Goal: Transaction & Acquisition: Purchase product/service

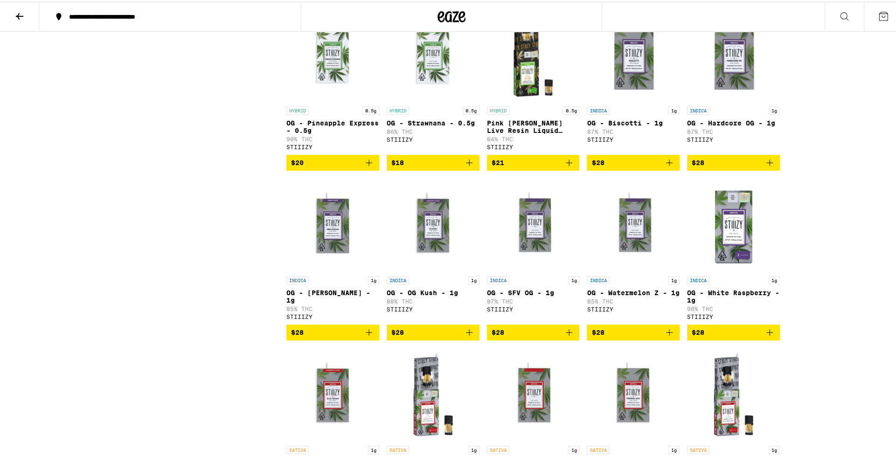
scroll to position [560, 0]
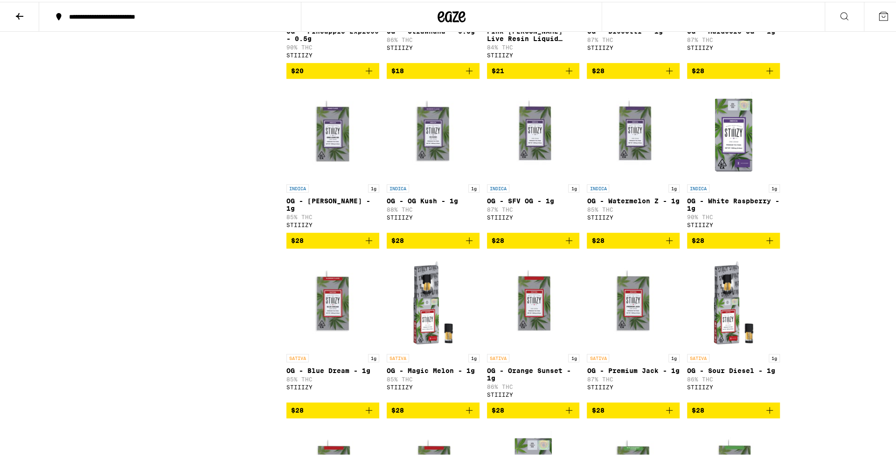
click at [364, 244] on icon "Add to bag" at bounding box center [368, 238] width 11 height 11
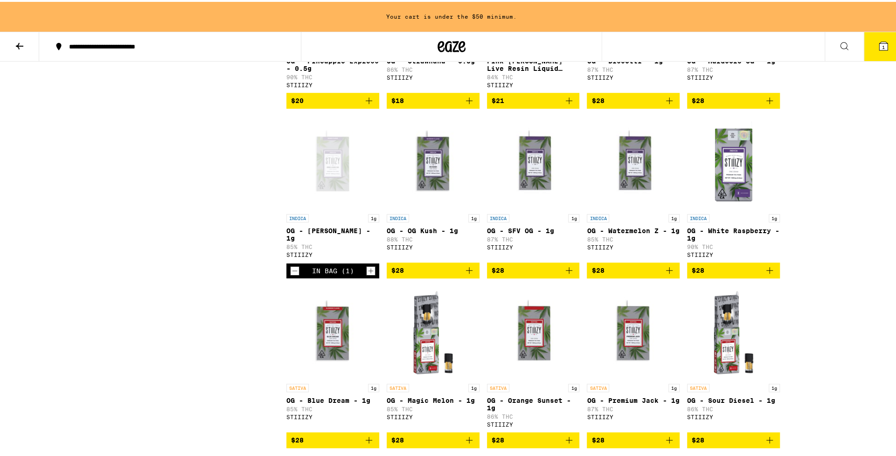
scroll to position [590, 0]
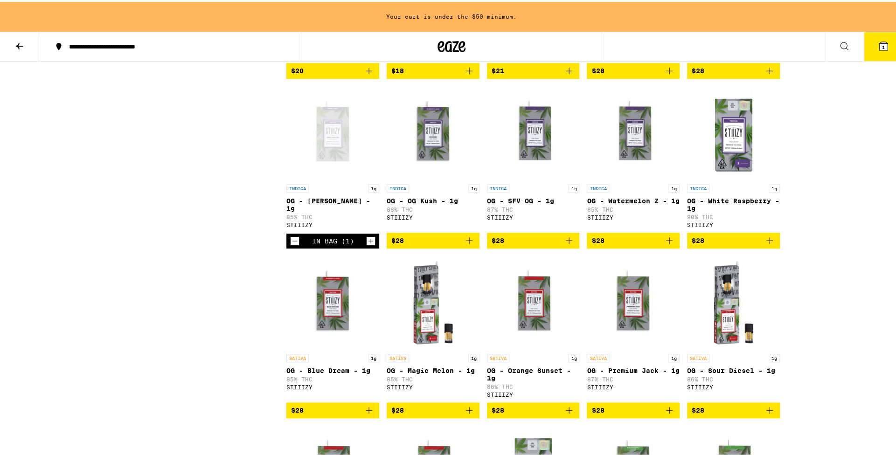
click at [469, 244] on icon "Add to bag" at bounding box center [469, 238] width 11 height 11
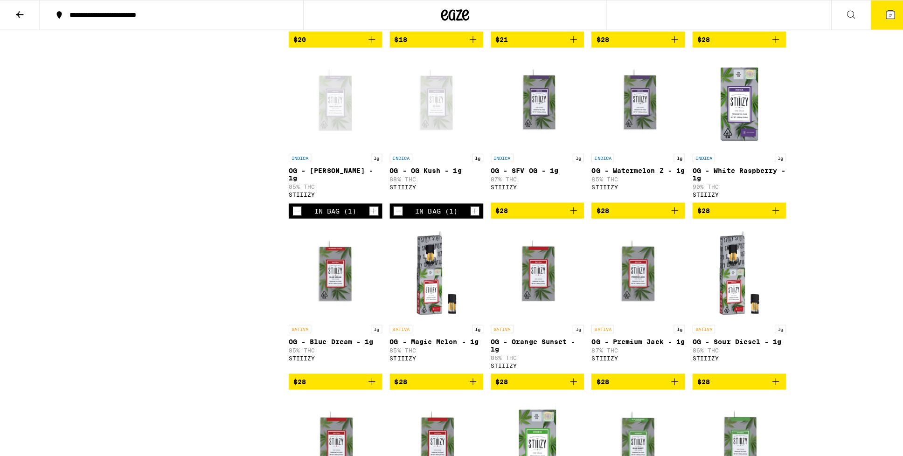
scroll to position [560, 0]
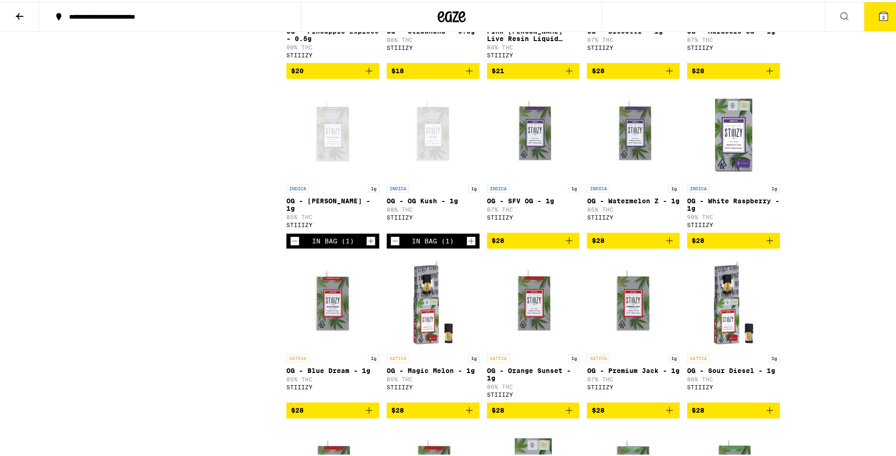
click at [771, 244] on icon "Add to bag" at bounding box center [769, 238] width 11 height 11
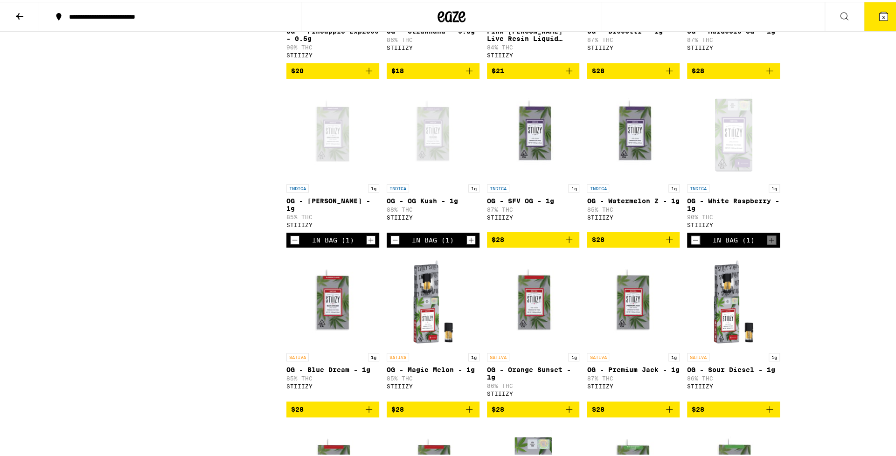
click at [878, 15] on icon at bounding box center [883, 14] width 11 height 11
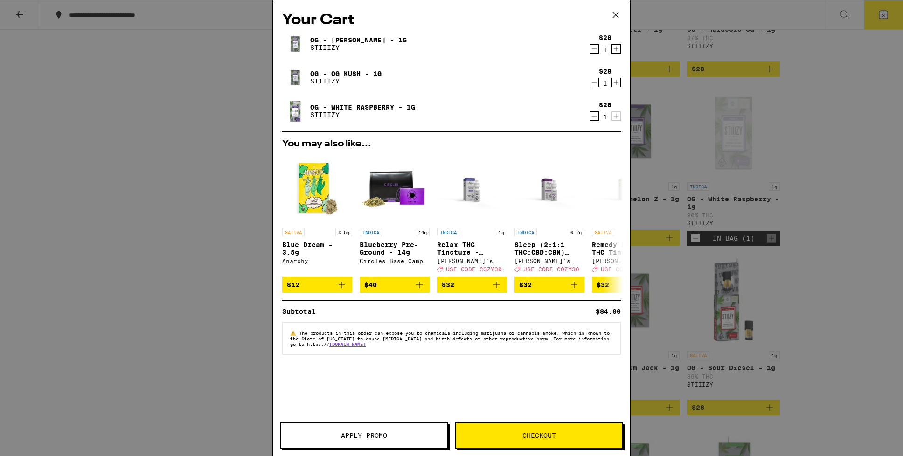
click at [524, 430] on button "Checkout" at bounding box center [538, 436] width 167 height 26
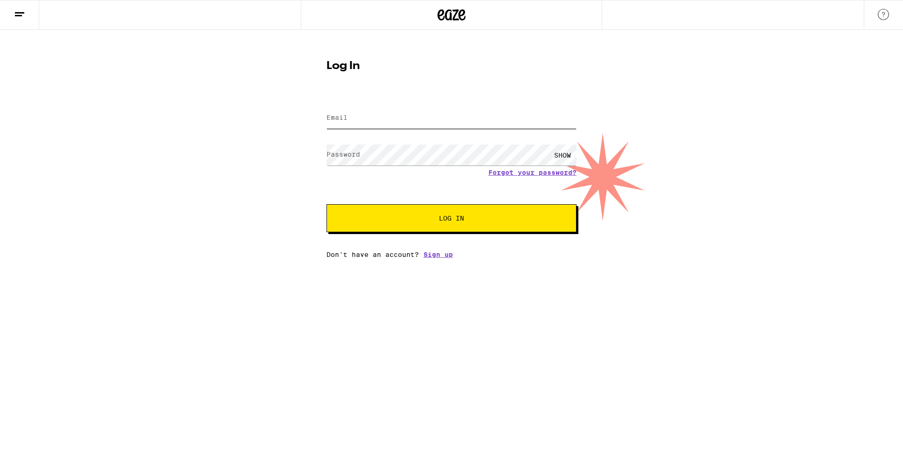
click at [401, 113] on input "Email" at bounding box center [451, 118] width 250 height 21
type input "[EMAIL_ADDRESS][PERSON_NAME][DOMAIN_NAME]"
click at [326, 204] on button "Log In" at bounding box center [451, 218] width 250 height 28
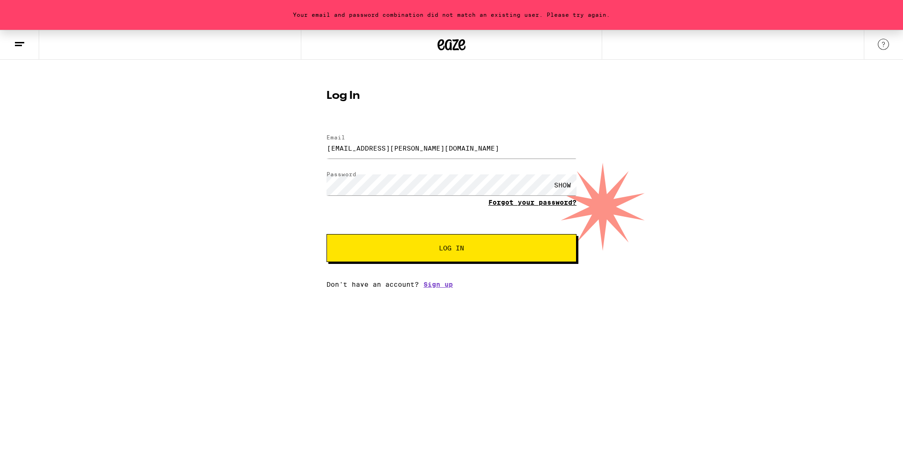
click at [506, 206] on link "Forgot your password?" at bounding box center [532, 202] width 88 height 7
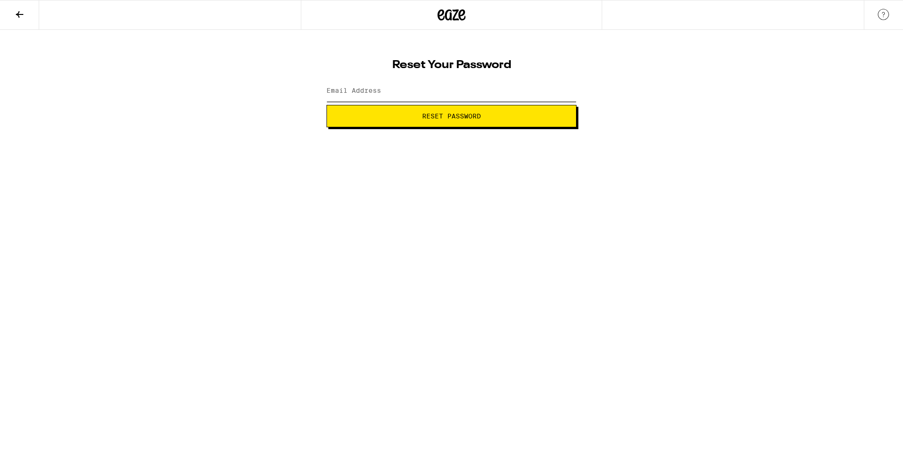
click at [428, 90] on input "Email Address" at bounding box center [451, 91] width 250 height 21
type input "[EMAIL_ADDRESS][PERSON_NAME][DOMAIN_NAME]"
click at [426, 116] on span "Reset Password" at bounding box center [451, 116] width 59 height 7
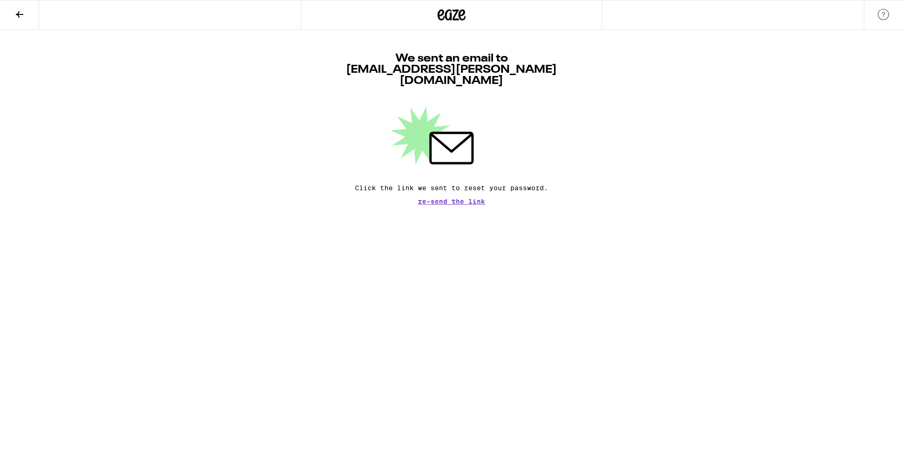
click at [13, 13] on button at bounding box center [19, 14] width 39 height 29
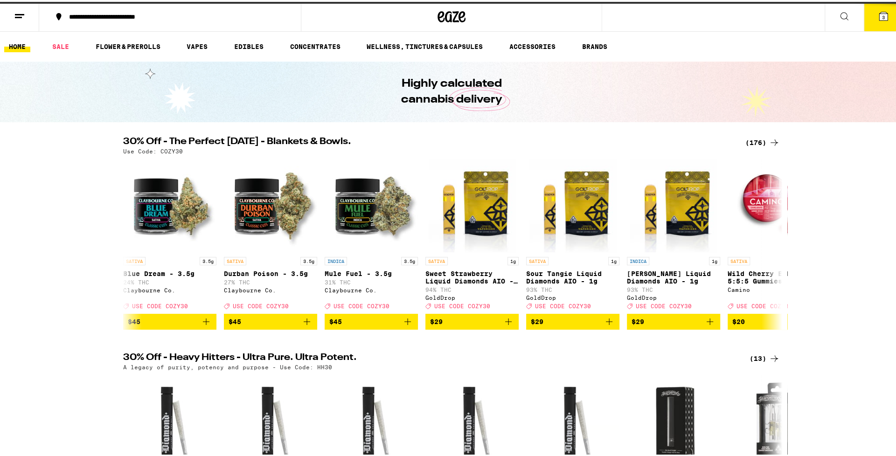
click at [874, 21] on button "3" at bounding box center [883, 14] width 39 height 29
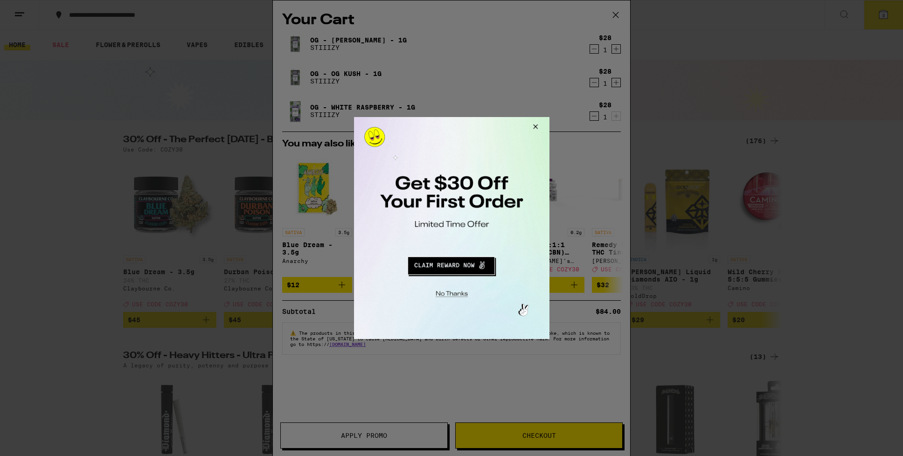
click at [535, 125] on button "Close Modal" at bounding box center [533, 128] width 25 height 22
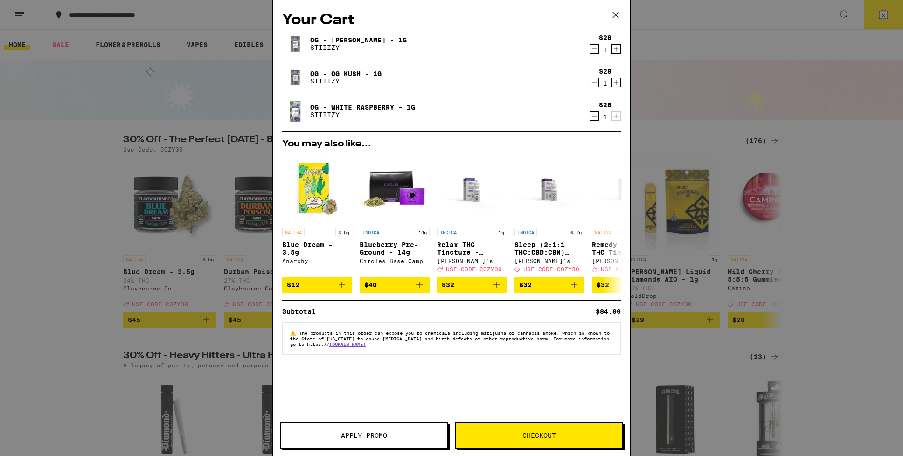
click at [555, 448] on button "Checkout" at bounding box center [538, 436] width 167 height 26
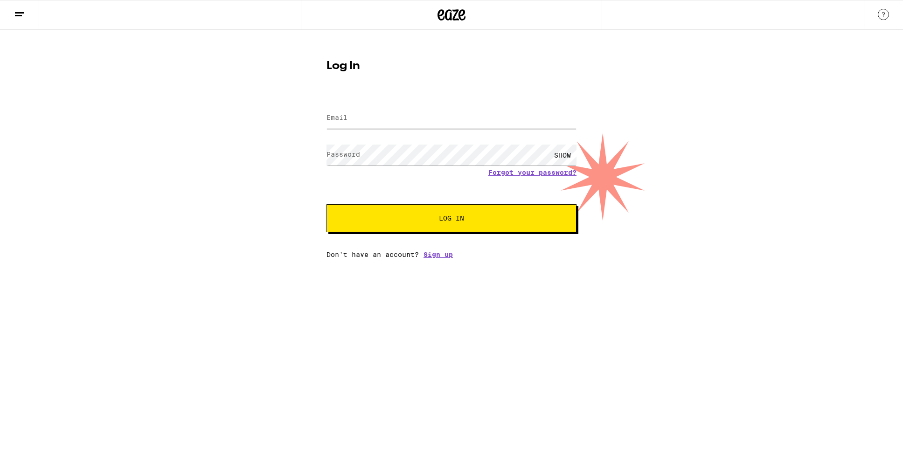
click at [401, 121] on input "Email" at bounding box center [451, 118] width 250 height 21
type input "[EMAIL_ADDRESS][PERSON_NAME][DOMAIN_NAME]"
click at [326, 204] on button "Log In" at bounding box center [451, 218] width 250 height 28
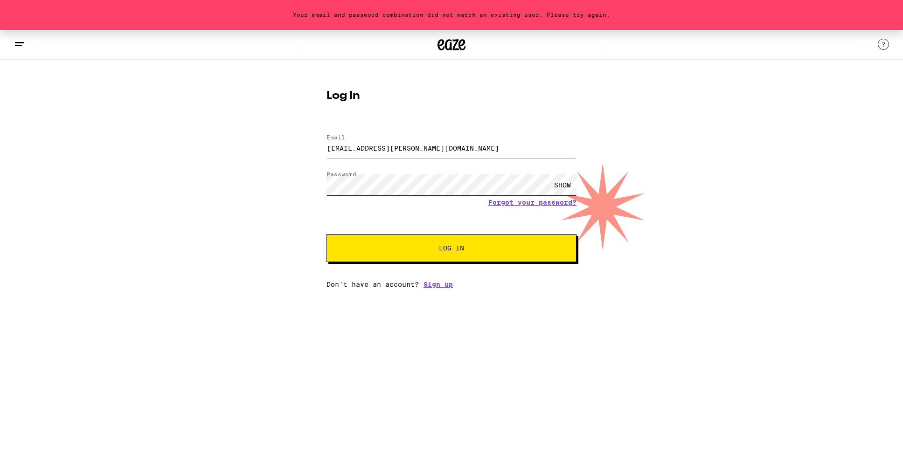
click at [319, 183] on div "Log In Email Email smallz.miller@gmail.com Password Password SHOW Forgot your p…" at bounding box center [451, 185] width 269 height 205
click at [326, 234] on button "Log In" at bounding box center [451, 248] width 250 height 28
click at [433, 246] on span "Log In" at bounding box center [451, 248] width 174 height 7
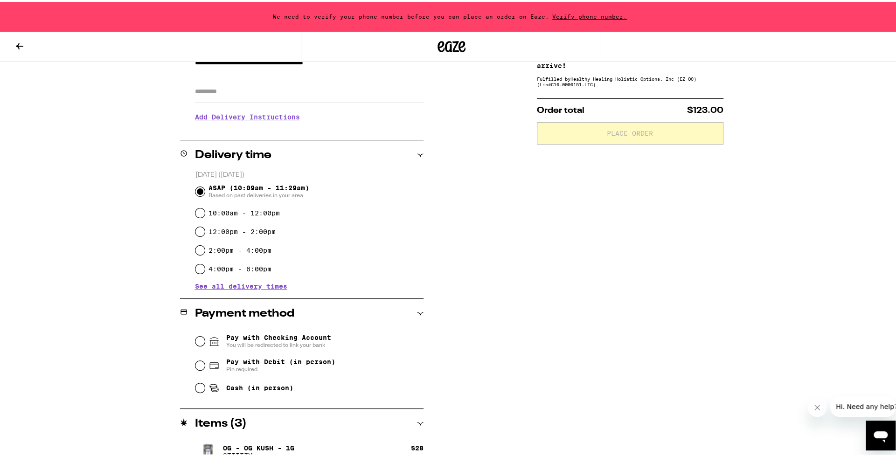
scroll to position [187, 0]
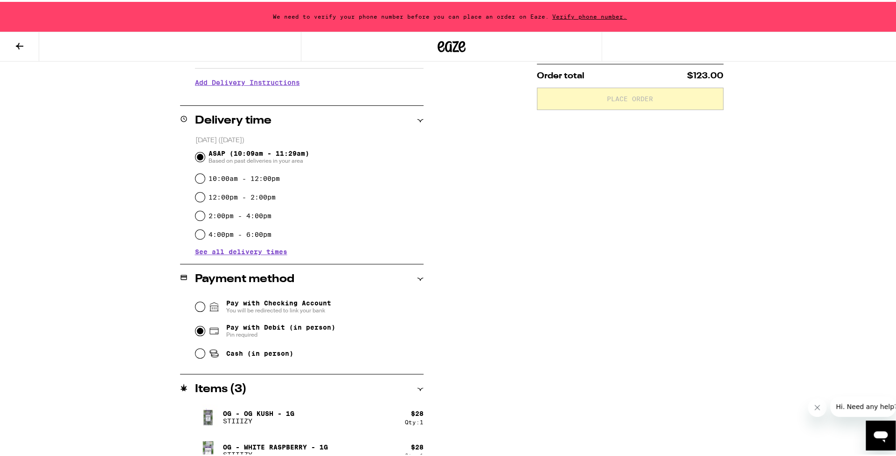
click at [195, 332] on input "Pay with Debit (in person) Pin required" at bounding box center [199, 329] width 9 height 9
radio input "true"
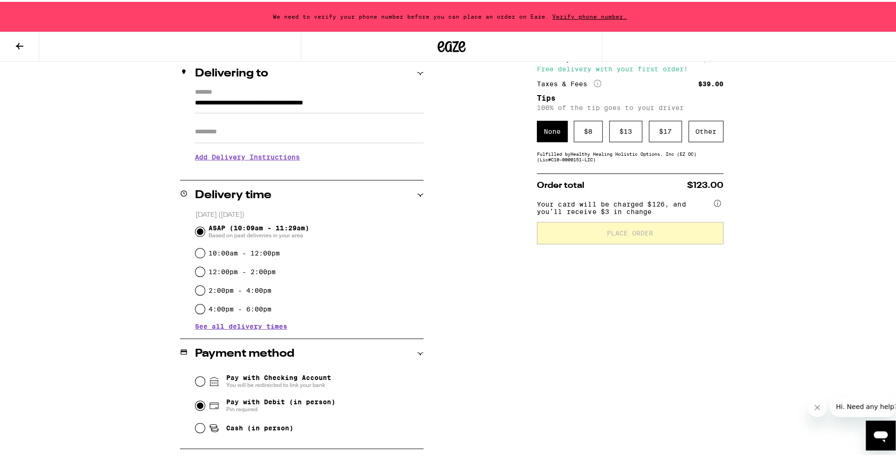
scroll to position [93, 0]
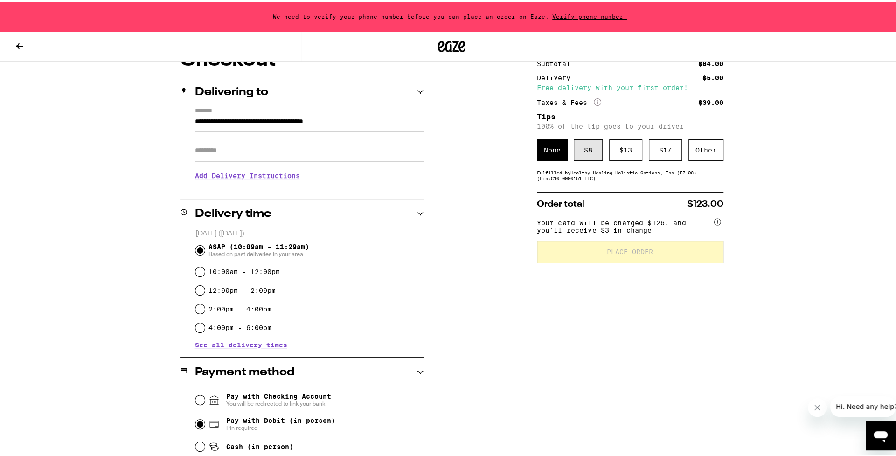
click at [576, 150] on div "$ 8" at bounding box center [588, 148] width 29 height 21
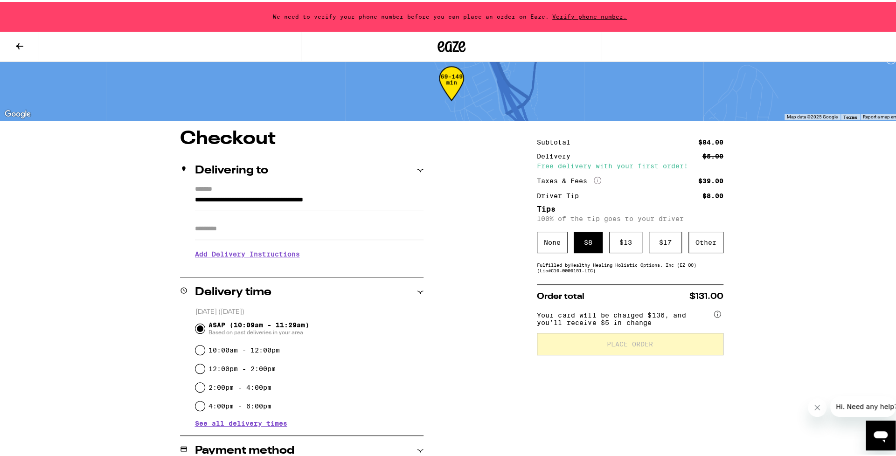
scroll to position [0, 0]
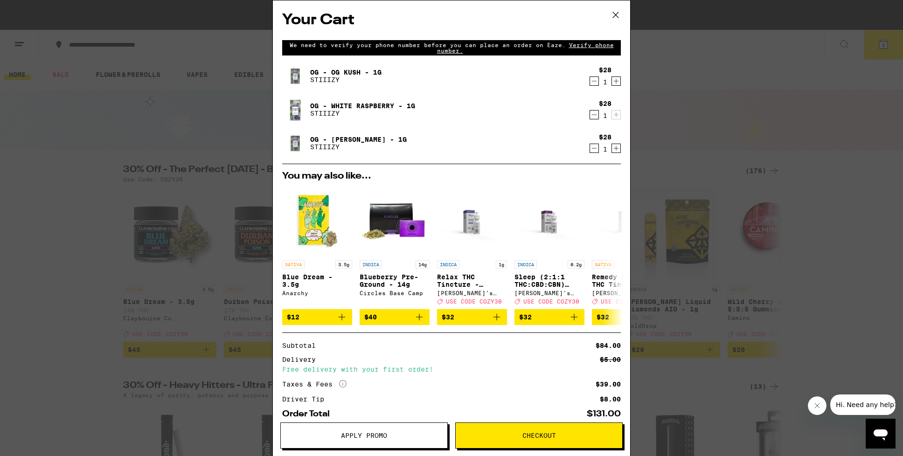
click at [591, 115] on icon "Decrement" at bounding box center [594, 114] width 8 height 11
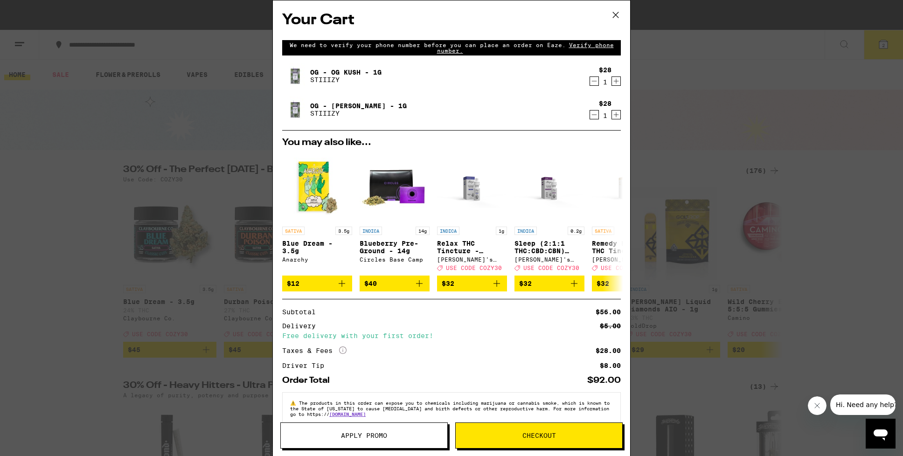
click at [542, 440] on button "Checkout" at bounding box center [538, 436] width 167 height 26
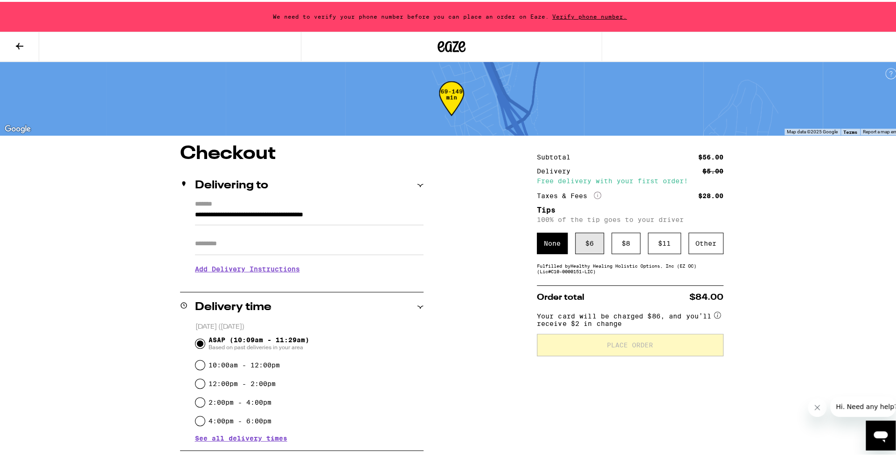
click at [590, 248] on div "$ 6" at bounding box center [589, 241] width 29 height 21
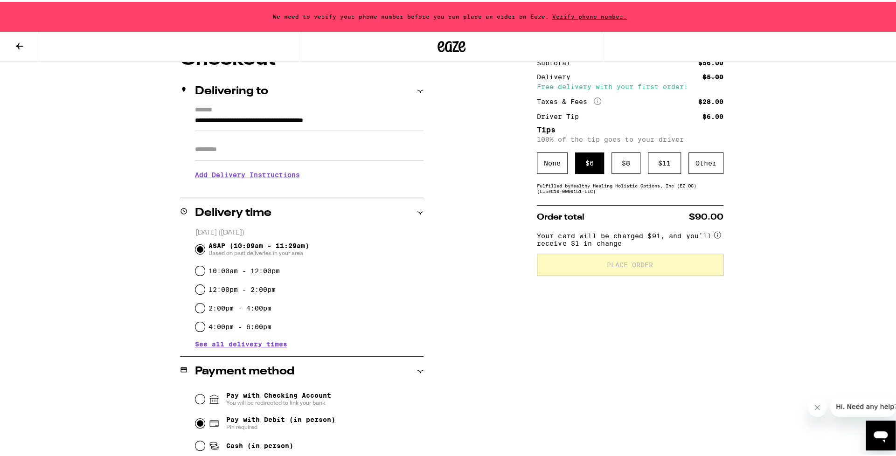
scroll to position [47, 0]
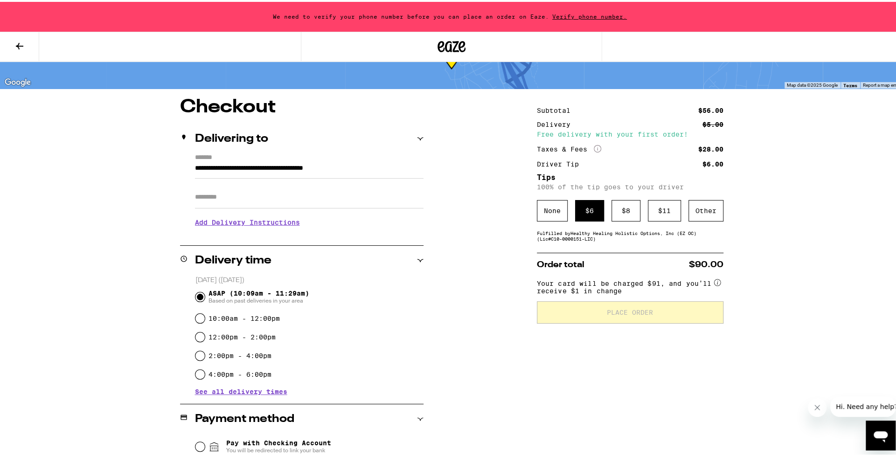
click at [566, 17] on span "Verify phone number." at bounding box center [589, 15] width 81 height 6
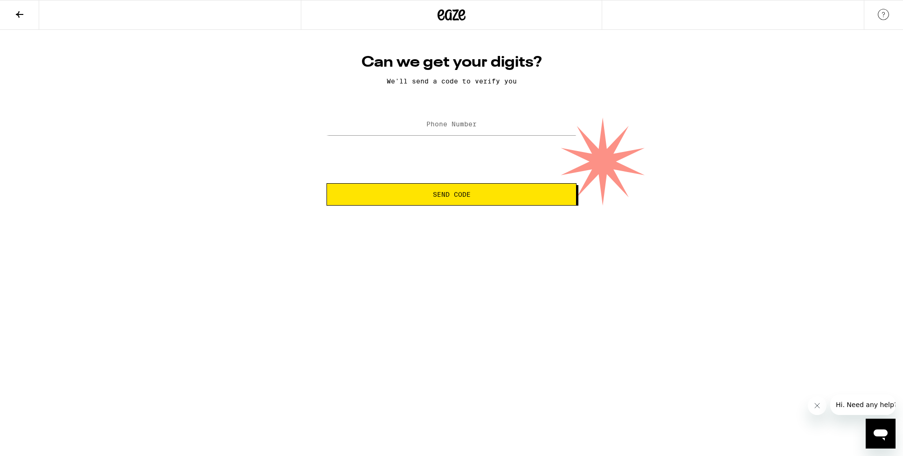
click at [445, 124] on label "Phone Number" at bounding box center [451, 123] width 50 height 7
type input "(949) 616-2586"
click at [436, 202] on button "Send Code" at bounding box center [451, 194] width 250 height 22
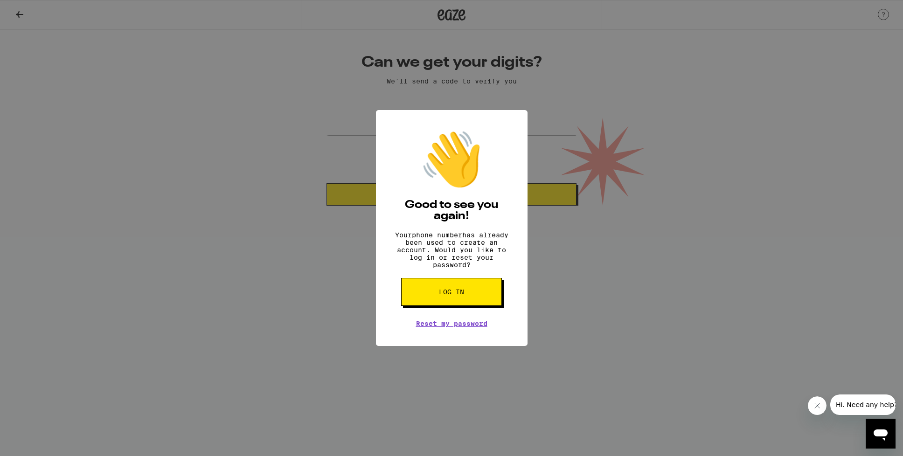
click at [451, 295] on span "Log in" at bounding box center [451, 292] width 25 height 7
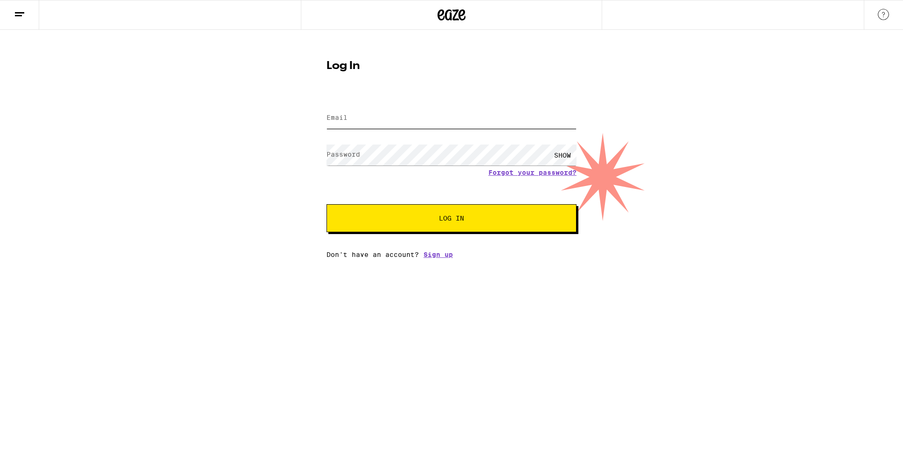
click at [438, 126] on input "Email" at bounding box center [451, 118] width 250 height 21
type input "[EMAIL_ADDRESS][PERSON_NAME][DOMAIN_NAME]"
click at [326, 204] on button "Log In" at bounding box center [451, 218] width 250 height 28
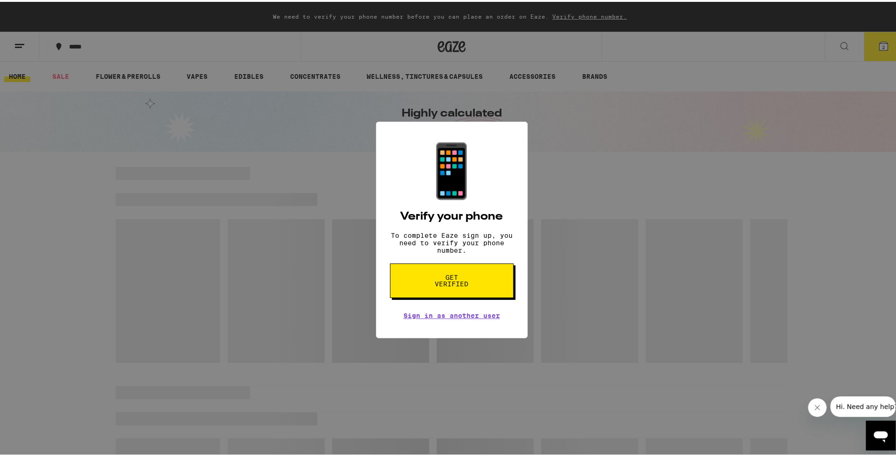
click at [466, 285] on span "Get verified" at bounding box center [452, 278] width 48 height 13
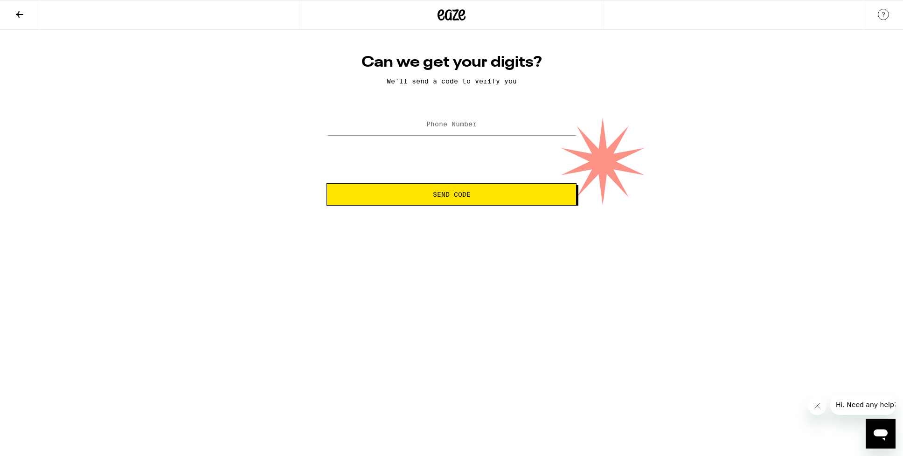
click at [472, 124] on label "Phone Number" at bounding box center [451, 123] width 50 height 7
type input "(949) 616-2586"
click at [453, 192] on span "Send Code" at bounding box center [452, 194] width 38 height 7
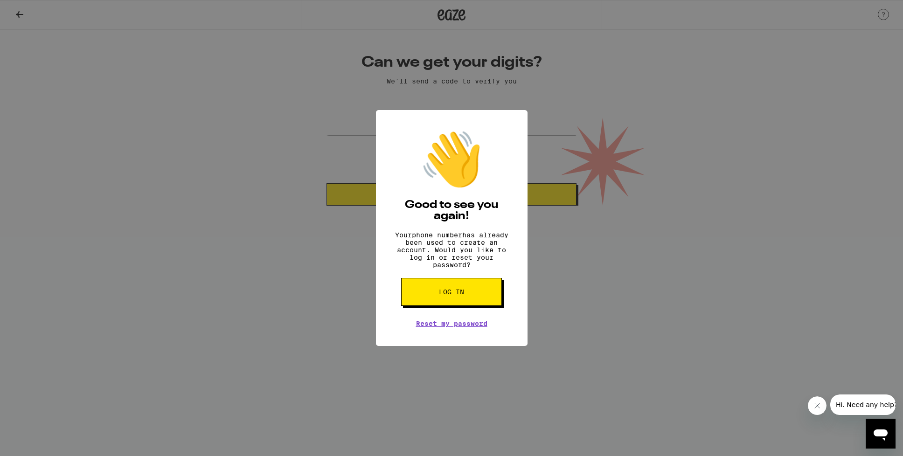
click at [479, 291] on button "Log in" at bounding box center [451, 292] width 101 height 28
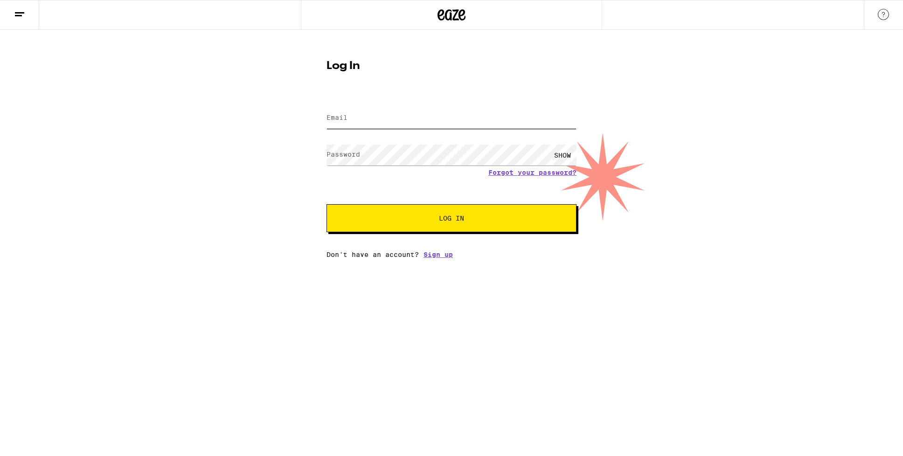
click at [385, 114] on input "Email" at bounding box center [451, 118] width 250 height 21
type input "[EMAIL_ADDRESS][PERSON_NAME][DOMAIN_NAME]"
click at [326, 204] on button "Log In" at bounding box center [451, 218] width 250 height 28
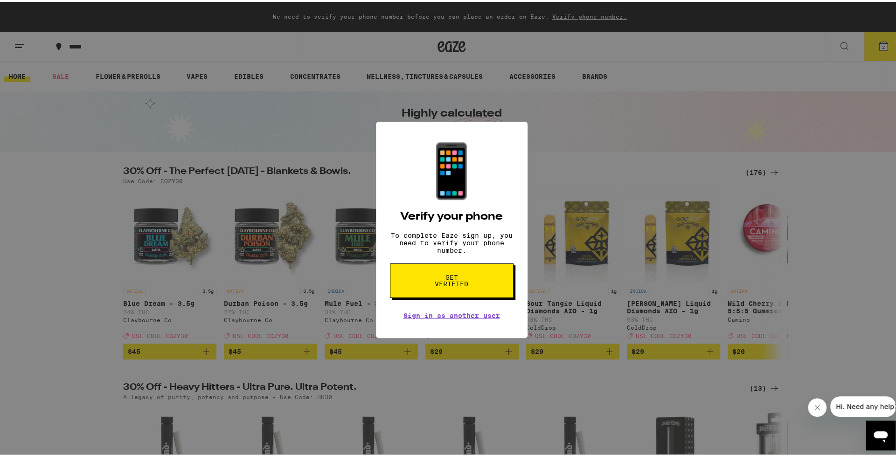
click at [566, 140] on div "📱 Verify your phone To complete Eaze sign up, you need to verify your phone num…" at bounding box center [451, 228] width 903 height 456
click at [460, 318] on link "Sign in as another user" at bounding box center [451, 313] width 97 height 7
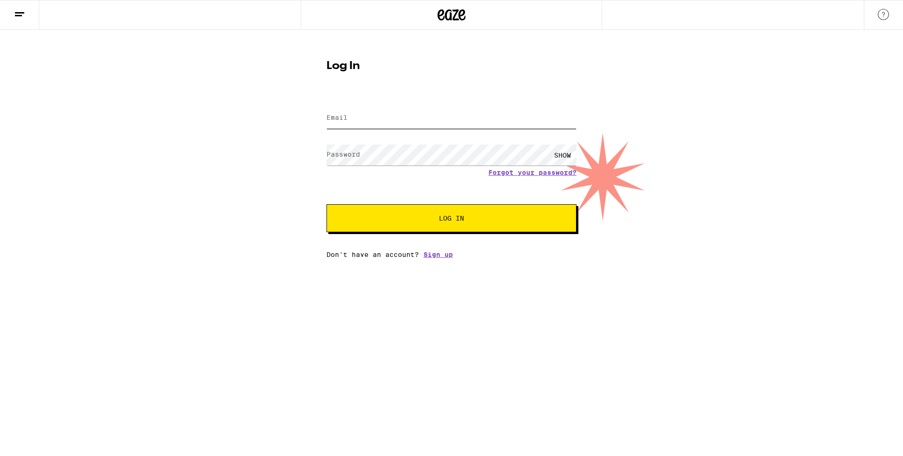
click at [404, 123] on input "Email" at bounding box center [451, 118] width 250 height 21
type input "[PERSON_NAME][EMAIL_ADDRESS][DOMAIN_NAME]"
click at [326, 204] on button "Log In" at bounding box center [451, 218] width 250 height 28
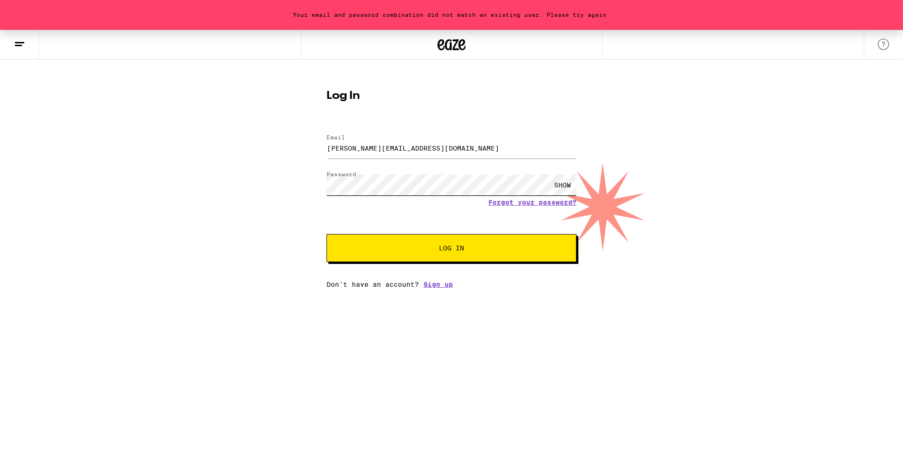
click at [318, 185] on div "Log In Email Email ryanmiller@sandiego.edu Password Password SHOW Forgot your p…" at bounding box center [451, 185] width 269 height 205
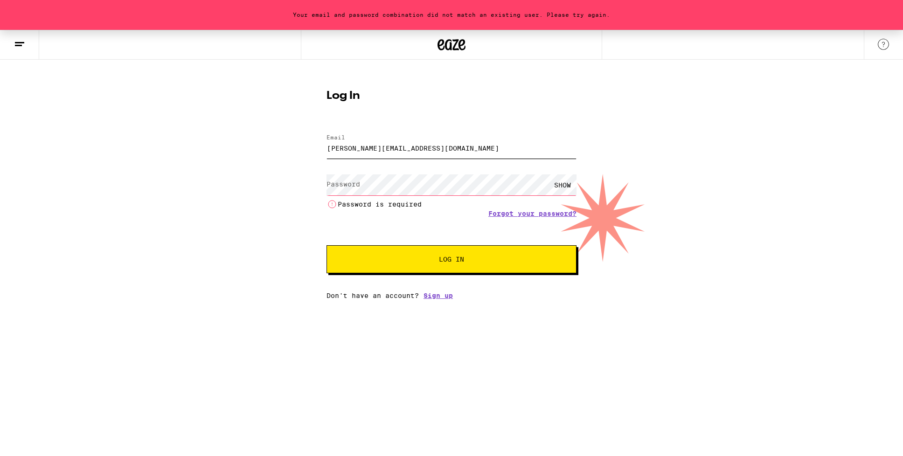
drag, startPoint x: 426, startPoint y: 157, endPoint x: 320, endPoint y: 146, distance: 106.8
click at [320, 146] on div "Log In Email Email ryanmiller@sandiego.edu Password Password SHOW Password is r…" at bounding box center [451, 191] width 269 height 216
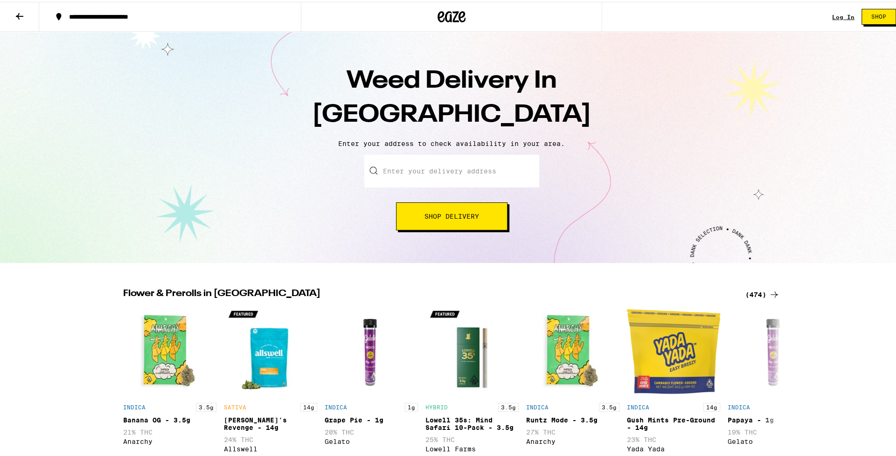
click at [835, 6] on div "Log In Shop" at bounding box center [867, 15] width 71 height 30
click at [832, 14] on link "Log In" at bounding box center [843, 15] width 22 height 6
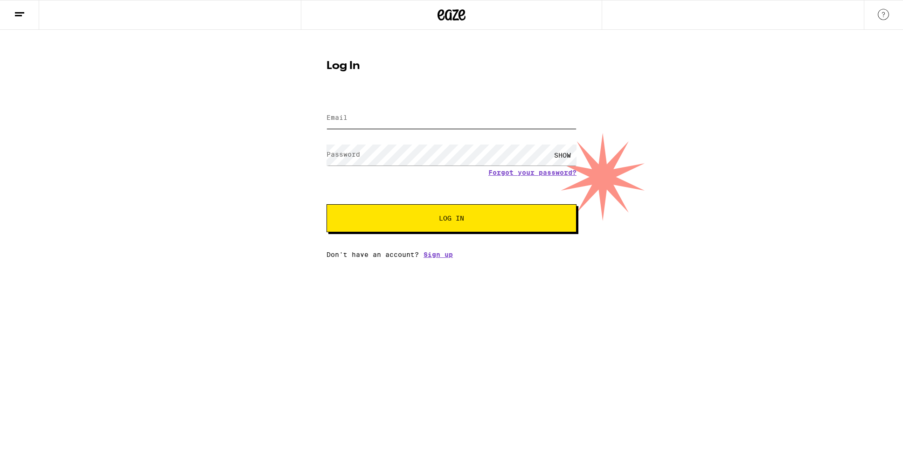
click at [349, 125] on input "Email" at bounding box center [451, 118] width 250 height 21
type input "smallz.miller@gmail.com"
click at [326, 204] on button "Log In" at bounding box center [451, 218] width 250 height 28
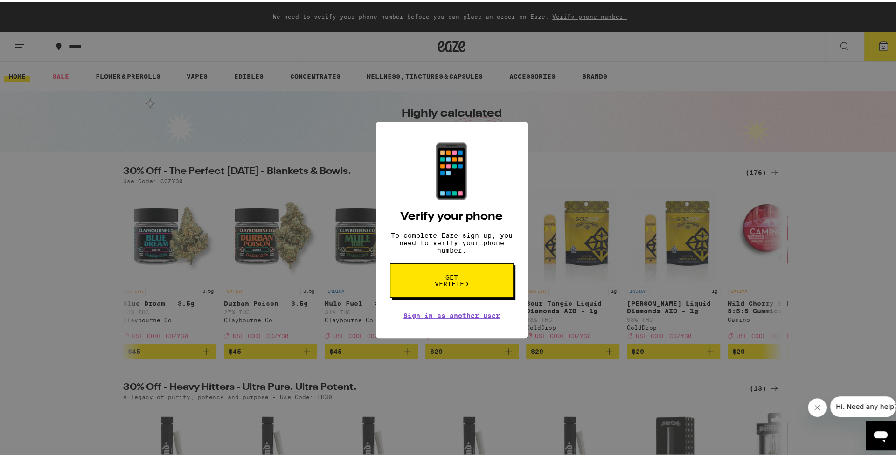
click at [440, 285] on span "Get verified" at bounding box center [452, 278] width 48 height 13
click at [451, 318] on link "Sign in as another user" at bounding box center [451, 313] width 97 height 7
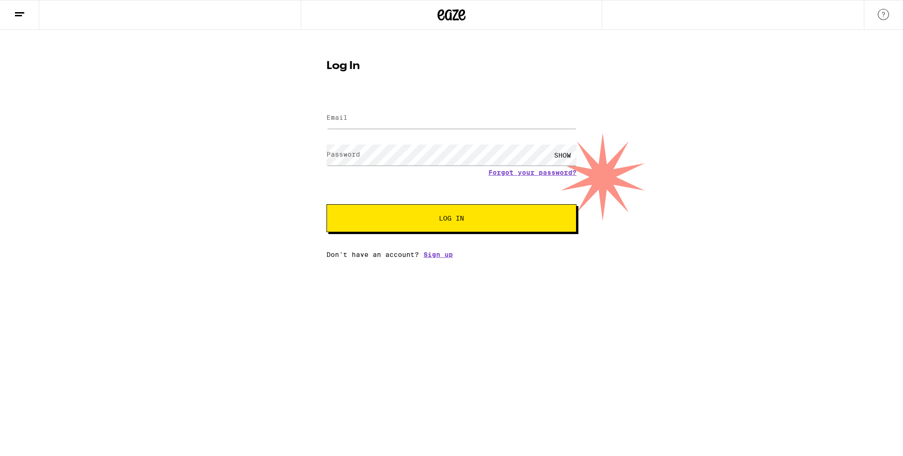
click at [30, 15] on button at bounding box center [19, 14] width 39 height 29
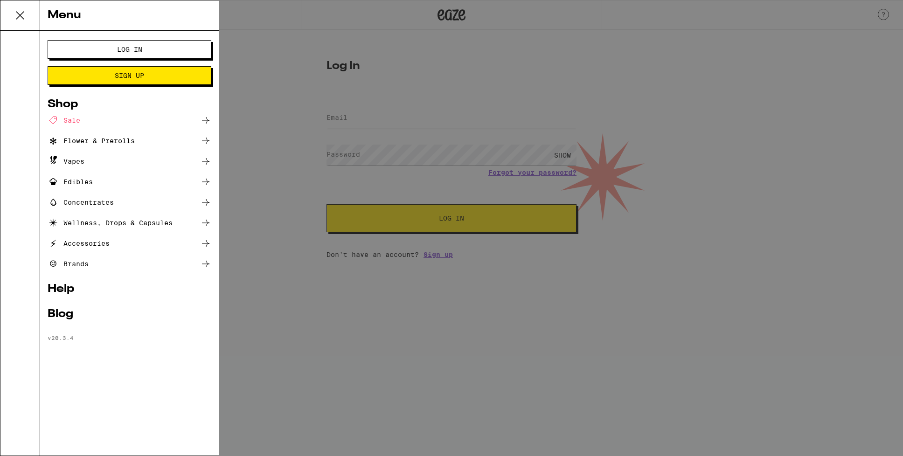
click at [56, 291] on link "Help" at bounding box center [130, 289] width 164 height 11
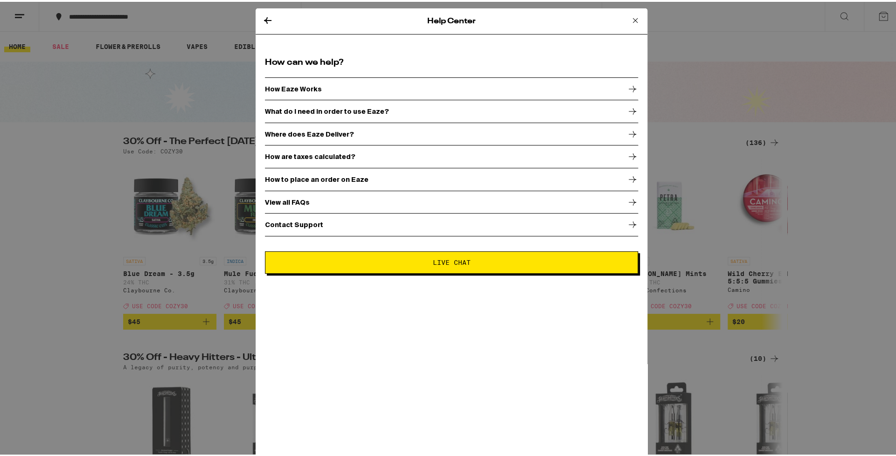
click at [347, 179] on p "How to place an order on Eaze" at bounding box center [317, 177] width 104 height 7
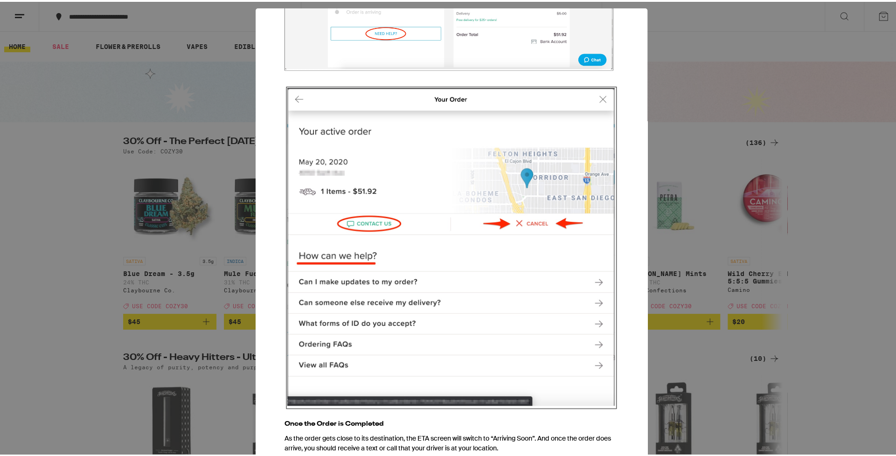
scroll to position [2332, 0]
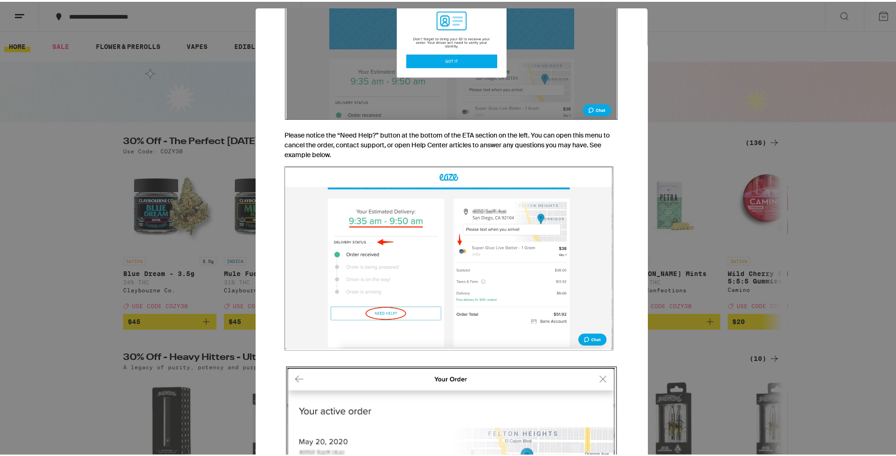
click at [152, 104] on div "Help Center How to Place an Eaze Order It's 2022. You are about to order cannab…" at bounding box center [451, 228] width 903 height 456
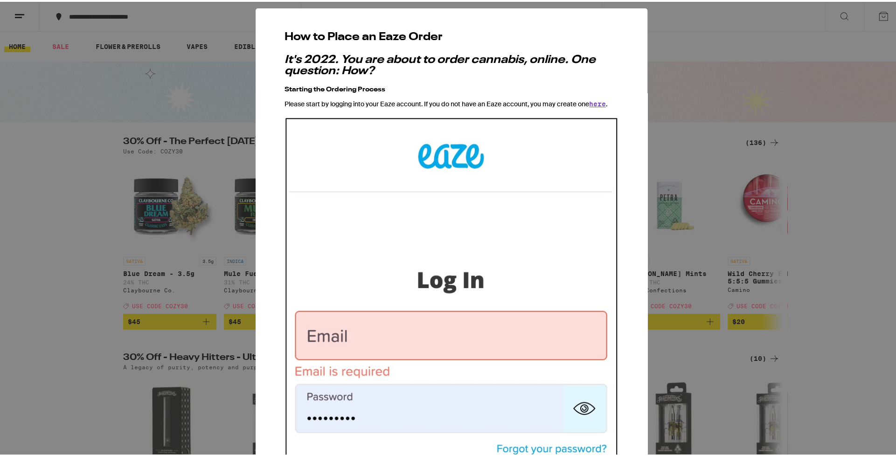
scroll to position [0, 0]
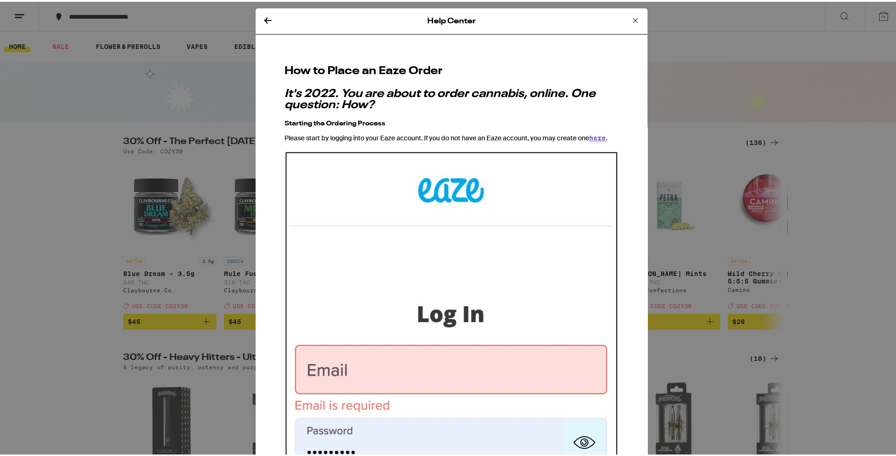
click at [633, 18] on icon at bounding box center [635, 18] width 5 height 5
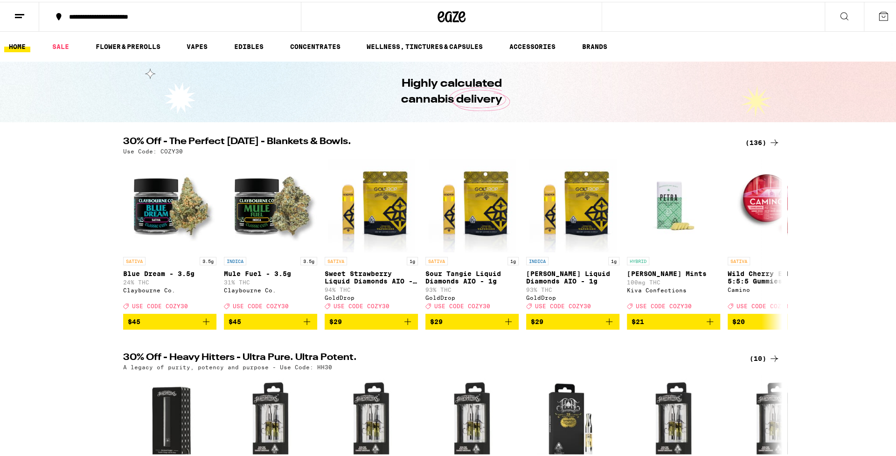
click at [879, 11] on icon at bounding box center [883, 14] width 8 height 8
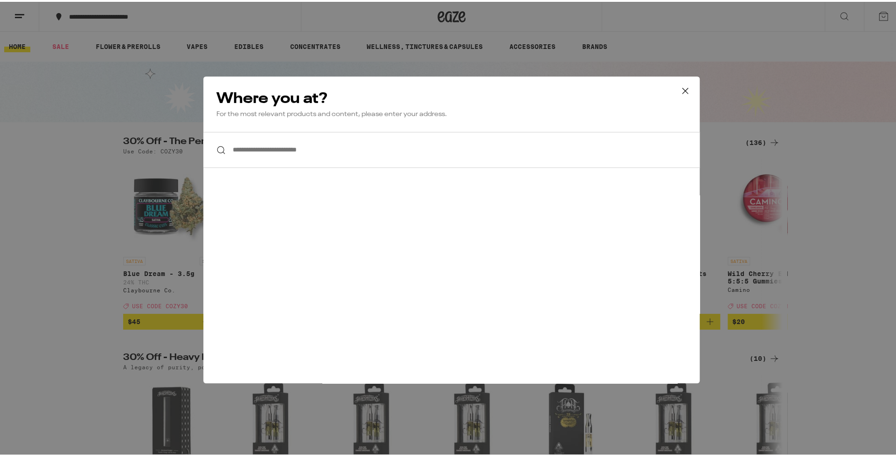
click at [682, 91] on icon at bounding box center [685, 89] width 6 height 6
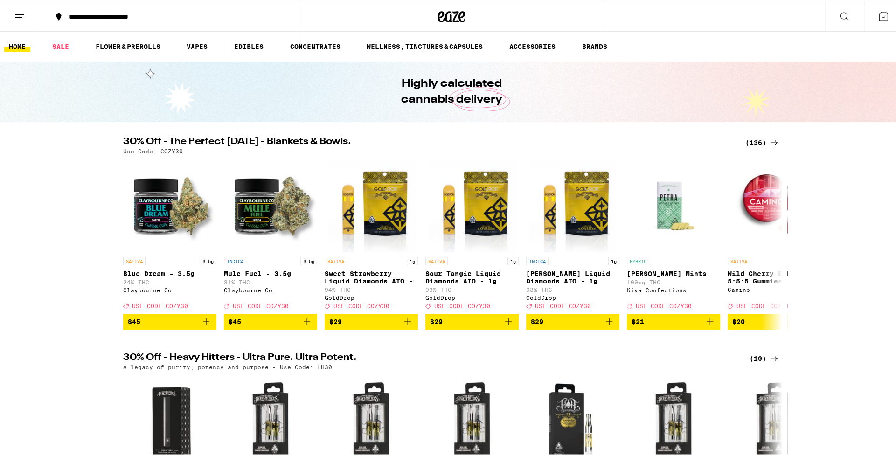
click at [879, 10] on icon at bounding box center [883, 14] width 11 height 11
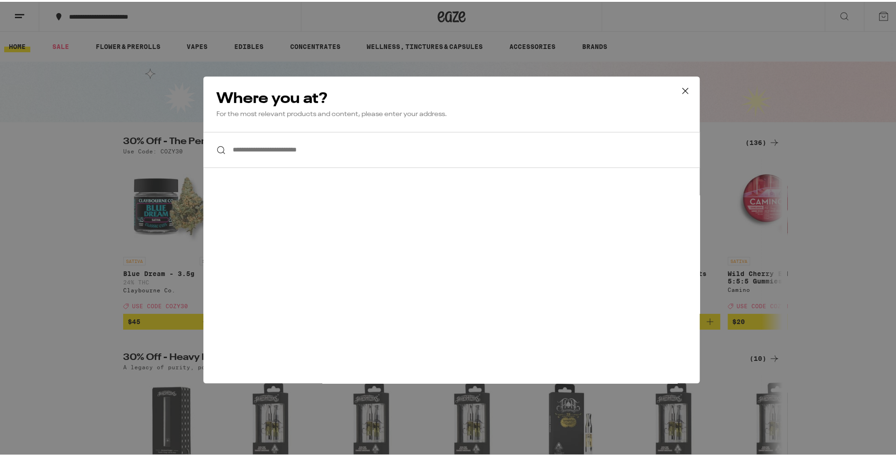
click at [277, 159] on input "**********" at bounding box center [451, 148] width 496 height 36
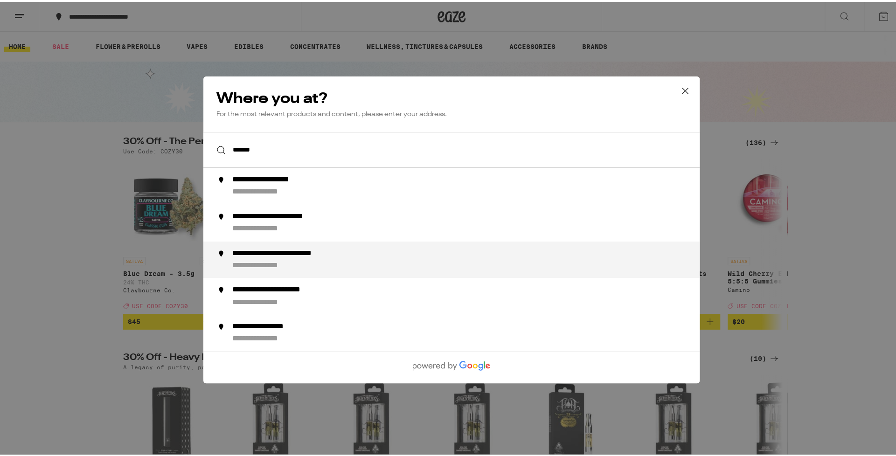
click at [396, 256] on div "**********" at bounding box center [470, 258] width 476 height 22
type input "**********"
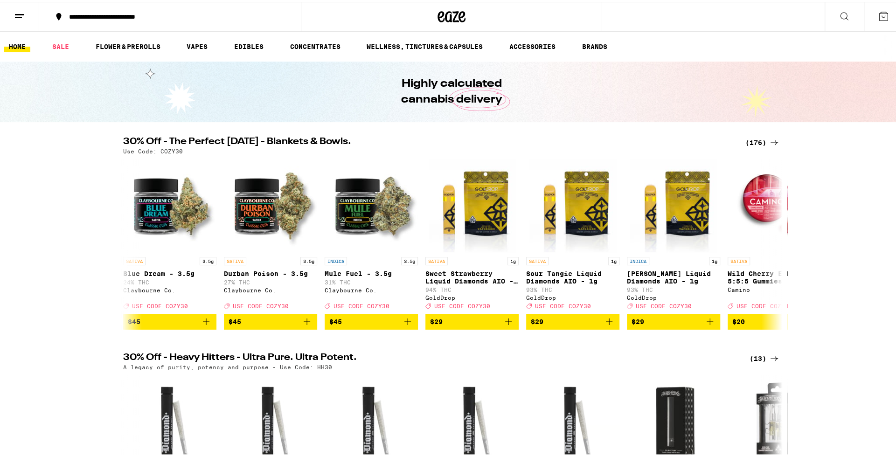
click at [882, 9] on button at bounding box center [883, 14] width 39 height 29
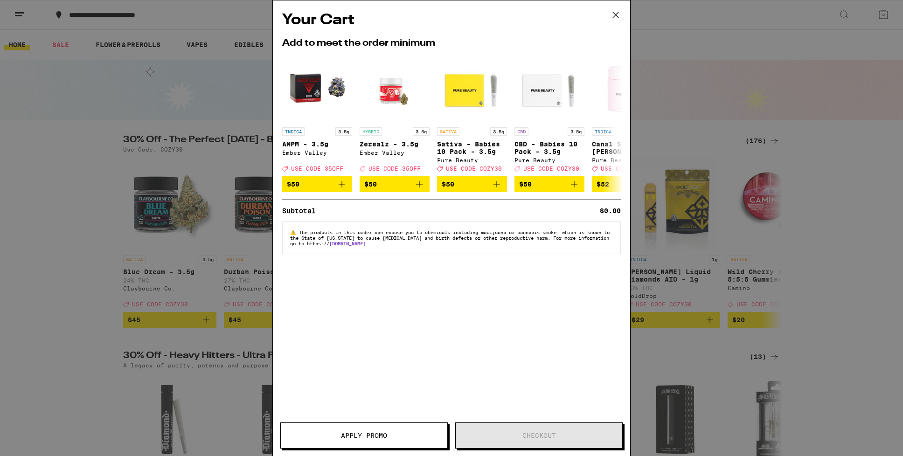
click at [882, 9] on div "Your Cart Add to meet the order minimum INDICA 3.5g AMPM - 3.5g Ember Valley De…" at bounding box center [451, 228] width 903 height 456
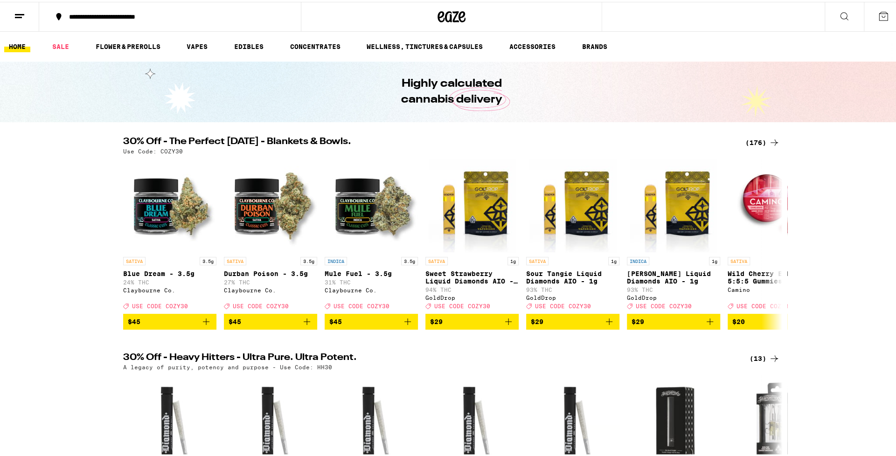
click at [842, 14] on button at bounding box center [844, 14] width 39 height 29
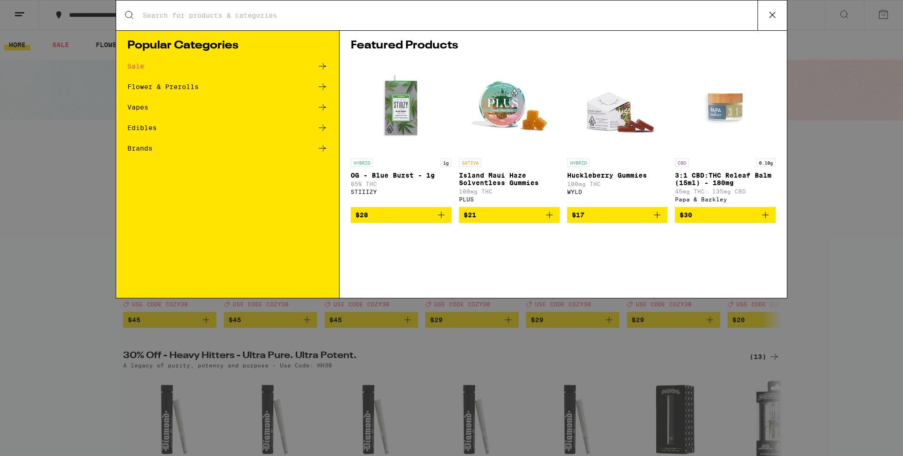
click at [842, 14] on div "Search for Products Popular Categories Sale Flower & Prerolls Vapes Edibles Bra…" at bounding box center [451, 228] width 903 height 456
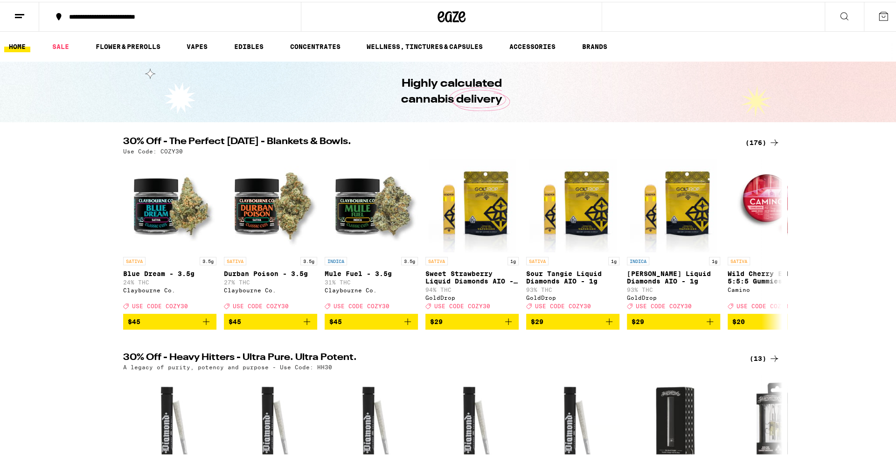
click at [842, 14] on button at bounding box center [844, 14] width 39 height 29
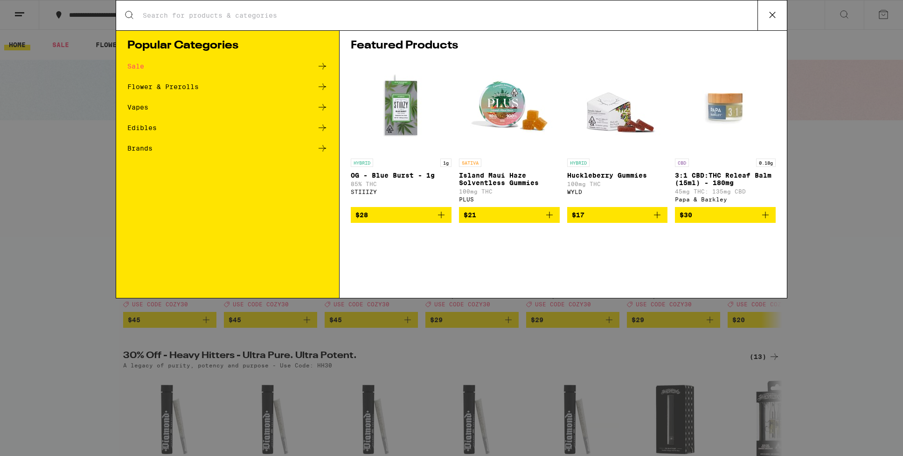
click at [842, 14] on div "Search for Products Popular Categories Sale Flower & Prerolls Vapes Edibles Bra…" at bounding box center [451, 228] width 903 height 456
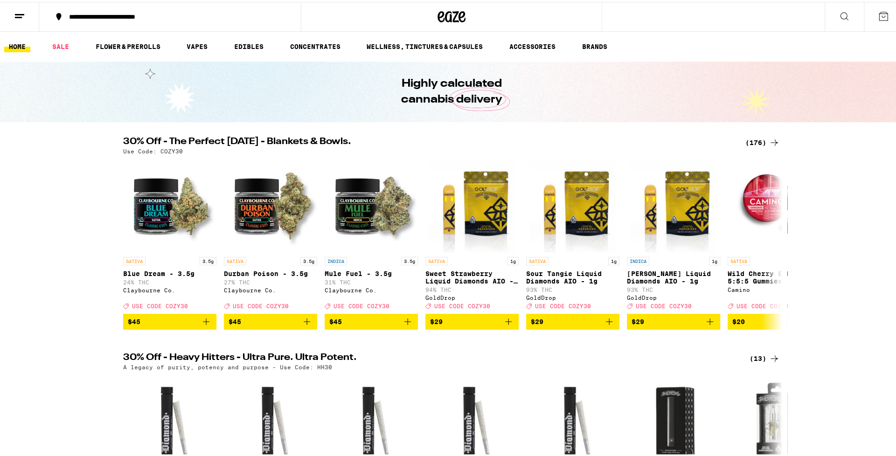
click at [20, 24] on button at bounding box center [19, 14] width 39 height 29
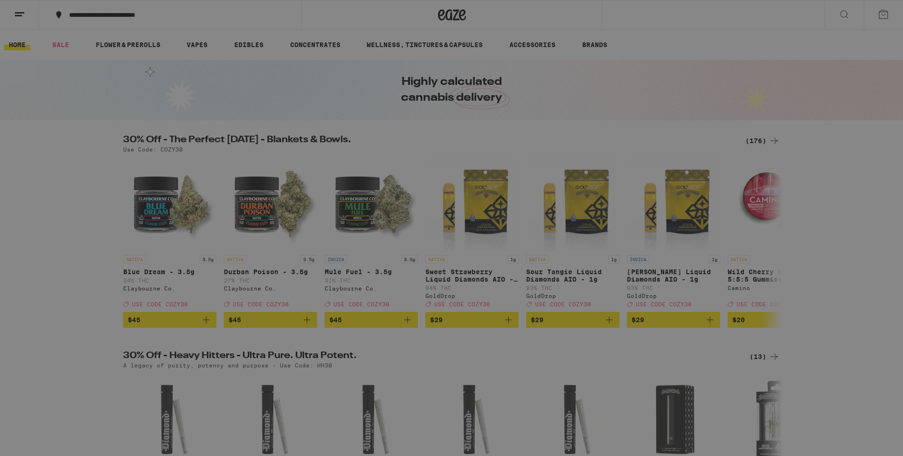
click at [136, 49] on span "Log In" at bounding box center [129, 49] width 25 height 7
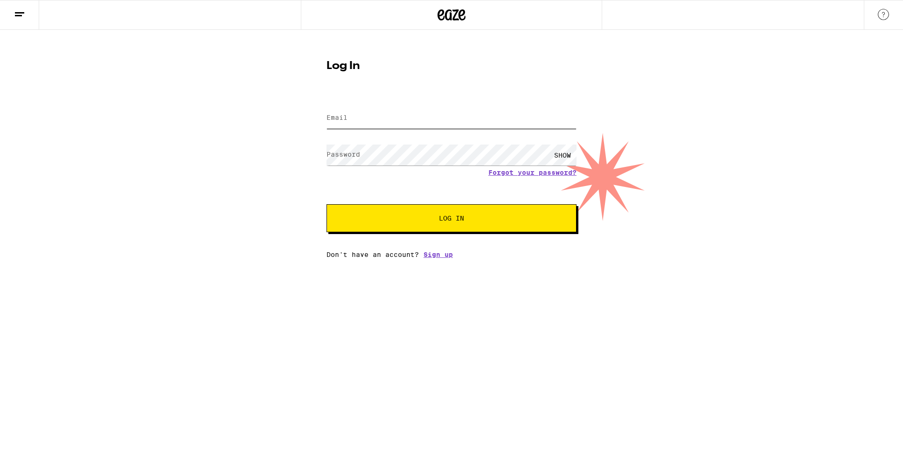
click at [365, 128] on input "Email" at bounding box center [451, 118] width 250 height 21
click at [326, 204] on button "Log In" at bounding box center [451, 218] width 250 height 28
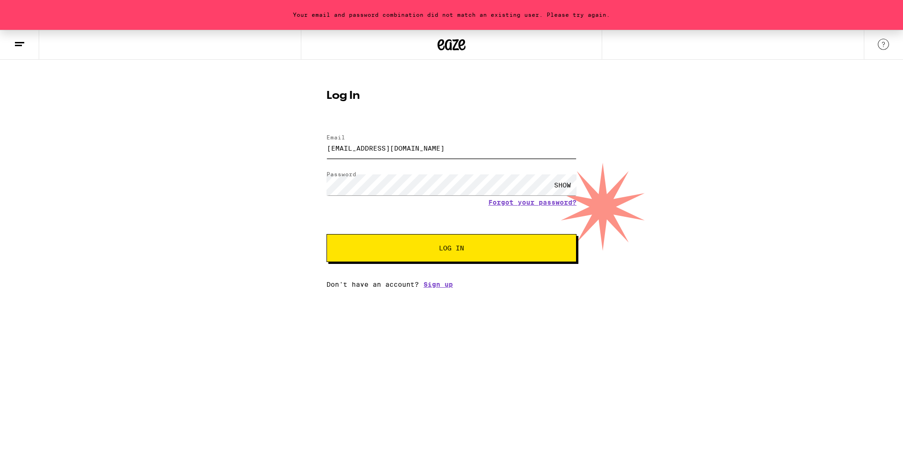
drag, startPoint x: 445, startPoint y: 150, endPoint x: 301, endPoint y: 156, distance: 143.8
click at [301, 156] on div "Your email and password combination did not match an existing user. Please try …" at bounding box center [451, 159] width 903 height 258
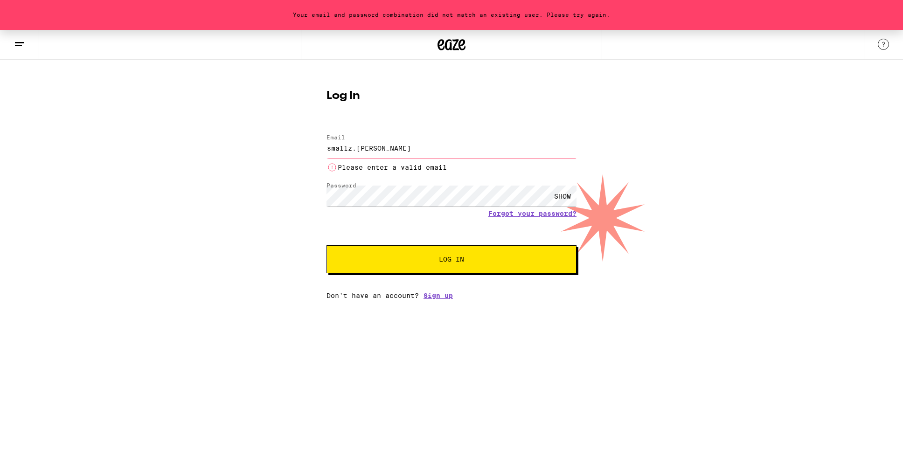
click at [326, 245] on button "Log In" at bounding box center [451, 259] width 250 height 28
type input "[EMAIL_ADDRESS][PERSON_NAME][DOMAIN_NAME]"
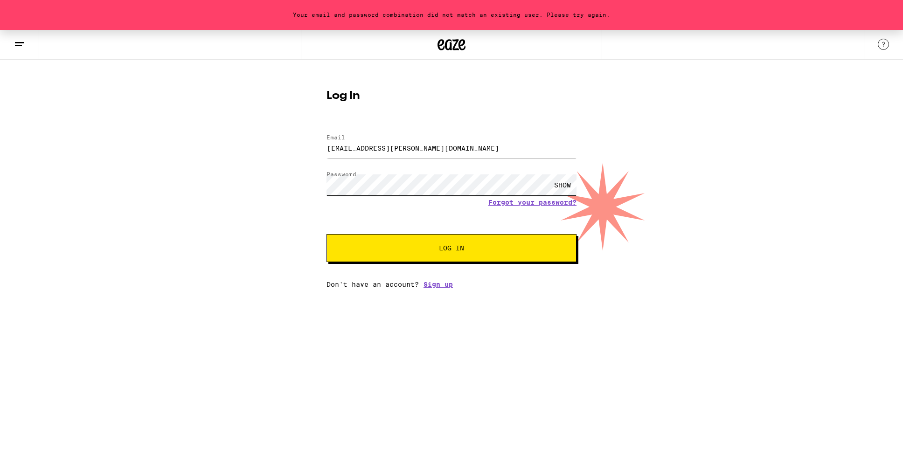
click at [320, 188] on div "Log In Email Email smallz.miller@gmail.com Password Password SHOW Forgot your p…" at bounding box center [451, 185] width 269 height 205
click at [326, 234] on button "Log In" at bounding box center [451, 248] width 250 height 28
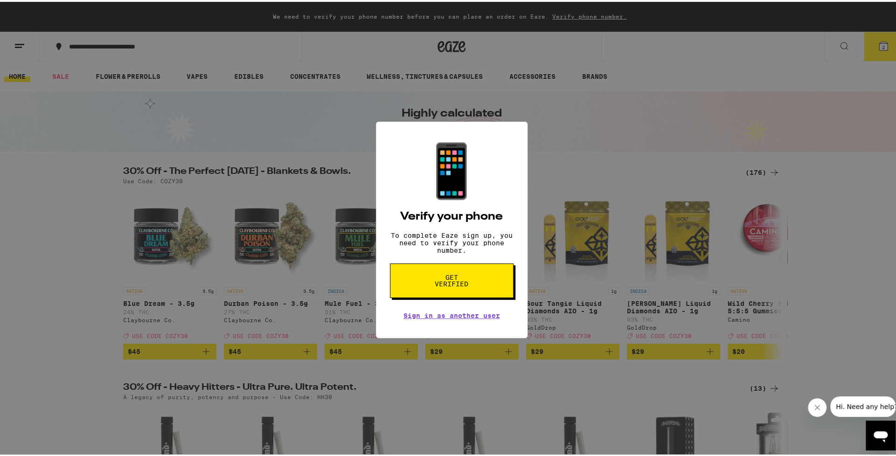
click at [447, 279] on span "Get verified" at bounding box center [452, 278] width 48 height 13
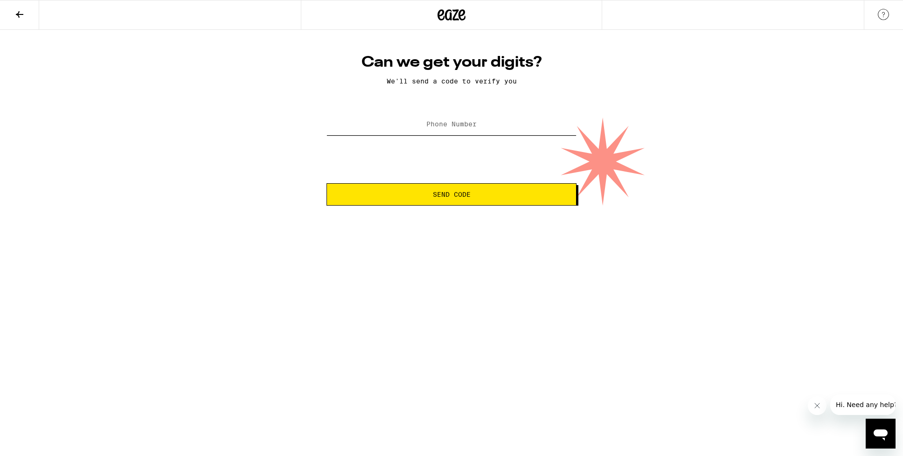
click at [479, 125] on input "Phone Number" at bounding box center [451, 124] width 250 height 21
type input "(949) 616-2586"
click at [458, 185] on button "Send Code" at bounding box center [451, 194] width 250 height 22
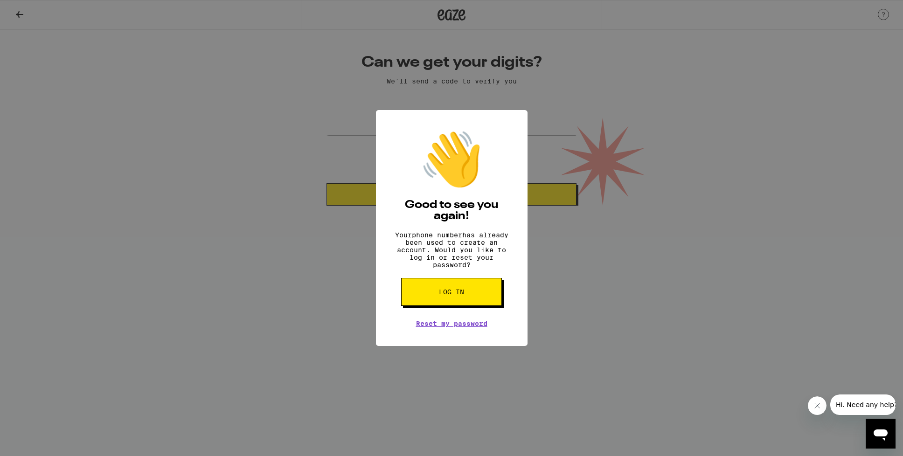
click at [625, 218] on div "👋 Good to see you again! Your phone number has already been used to create an a…" at bounding box center [451, 228] width 903 height 456
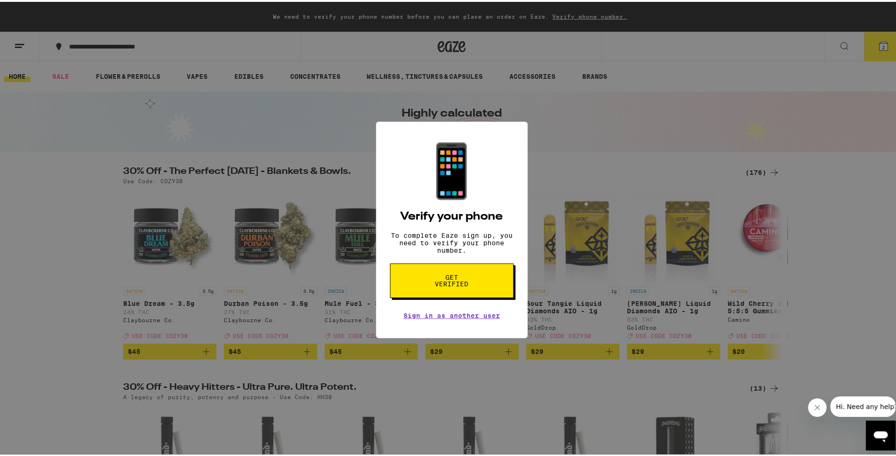
click at [464, 327] on div "📱 Verify your phone To complete Eaze sign up, you need to verify your phone num…" at bounding box center [452, 228] width 152 height 216
click at [463, 318] on link "Sign in as another user" at bounding box center [451, 313] width 97 height 7
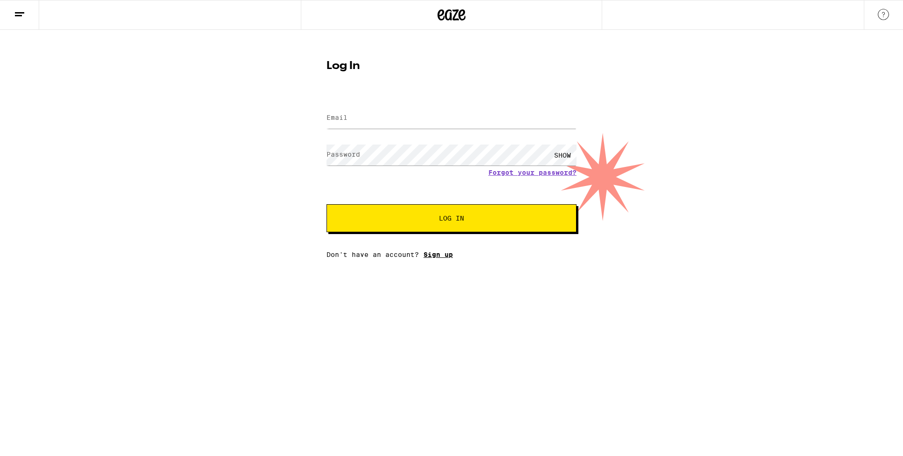
click at [437, 258] on link "Sign up" at bounding box center [438, 254] width 29 height 7
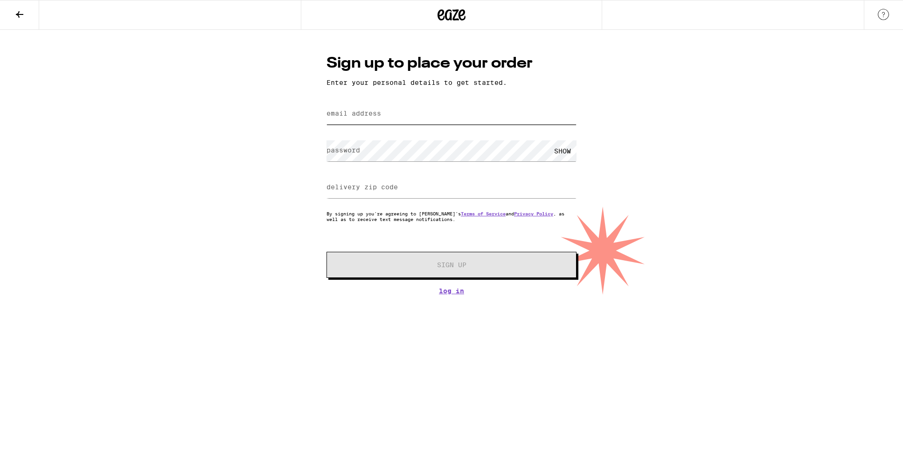
click at [448, 112] on input "email address" at bounding box center [451, 114] width 250 height 21
type input "[EMAIL_ADDRESS][PERSON_NAME][DOMAIN_NAME]"
type input "92672"
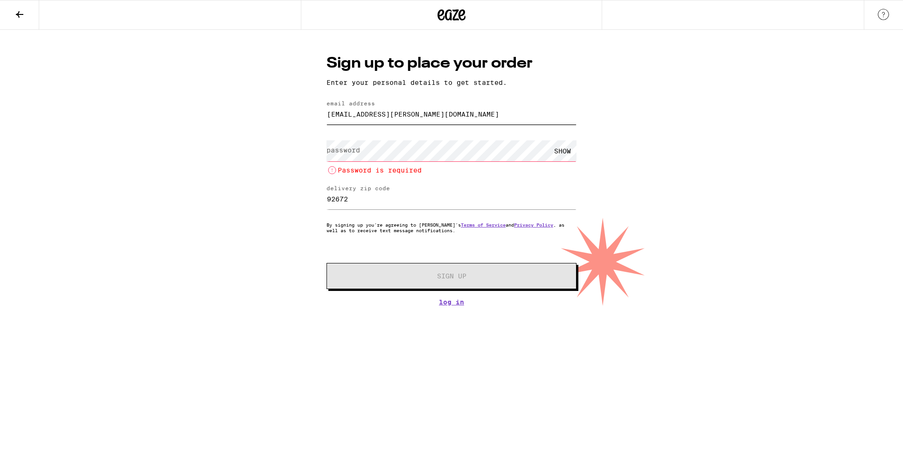
click at [447, 118] on input "[EMAIL_ADDRESS][PERSON_NAME][DOMAIN_NAME]" at bounding box center [451, 114] width 250 height 21
drag, startPoint x: 446, startPoint y: 119, endPoint x: 311, endPoint y: 111, distance: 135.9
click at [312, 111] on div "Sign up to place your order Enter your personal details to get started. email a…" at bounding box center [451, 168] width 903 height 276
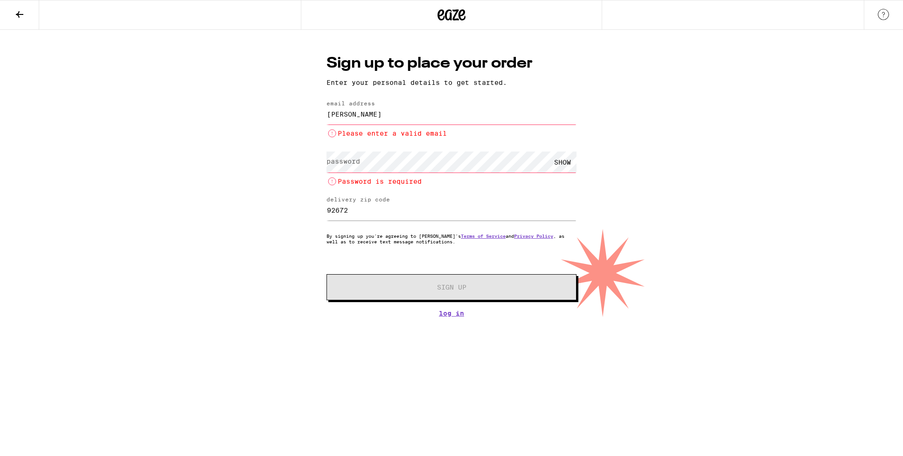
type input "[EMAIL_ADDRESS][DOMAIN_NAME]"
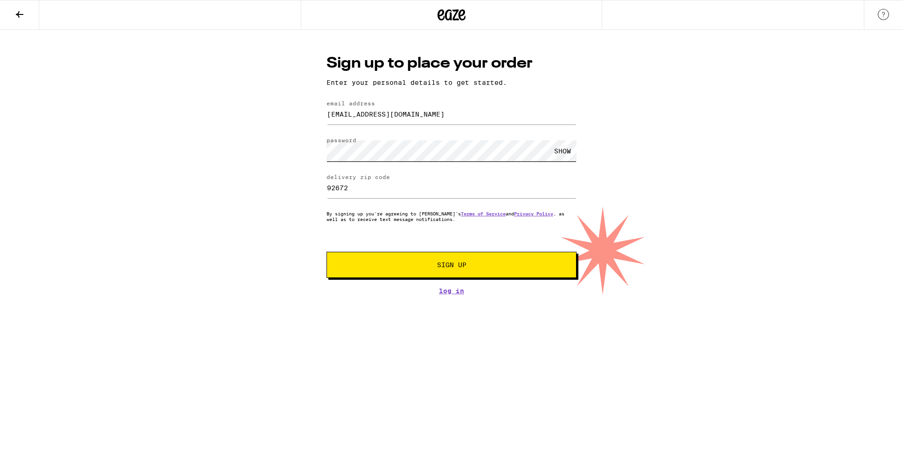
click at [326, 252] on button "Sign Up" at bounding box center [451, 265] width 250 height 26
